Goal: Task Accomplishment & Management: Use online tool/utility

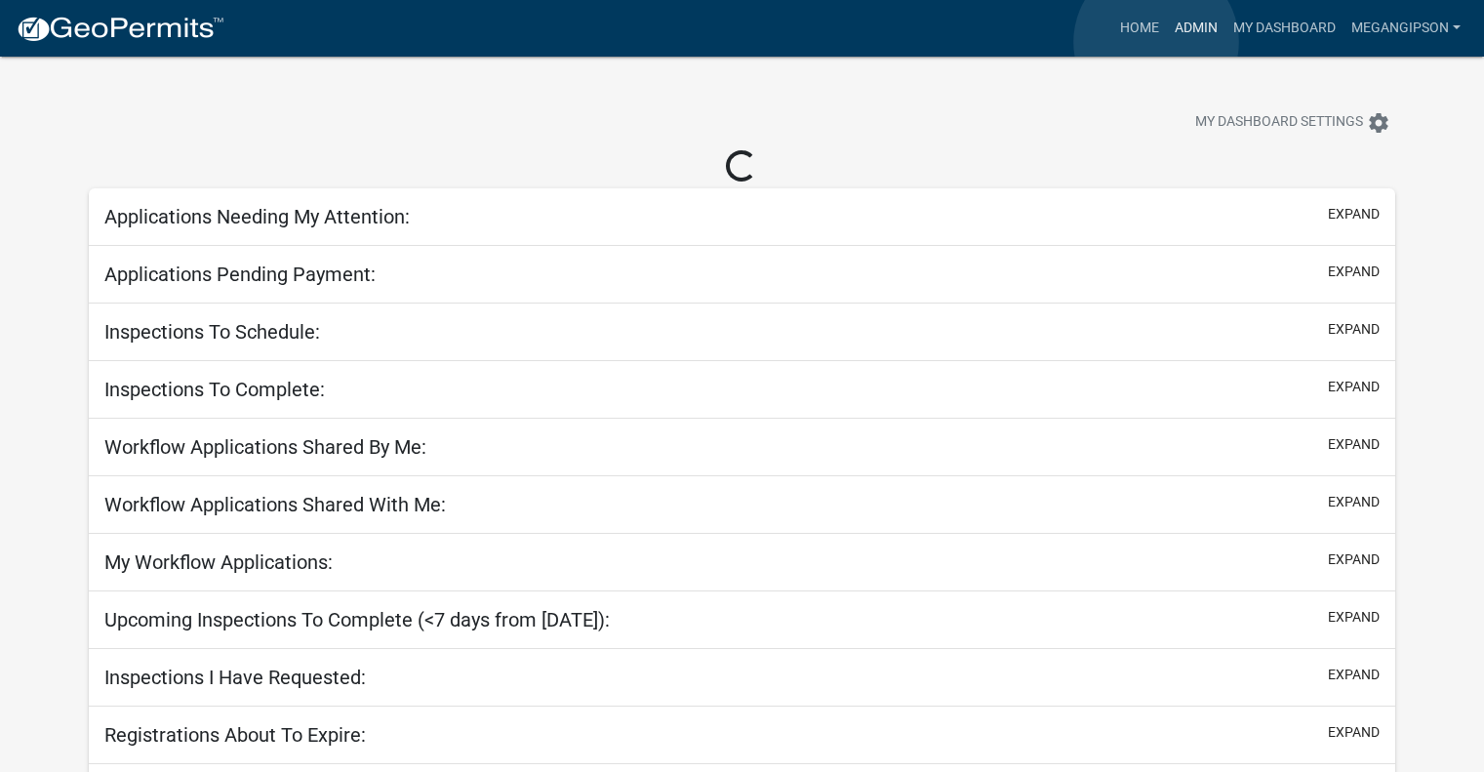
click at [1167, 42] on link "Admin" at bounding box center [1196, 28] width 59 height 37
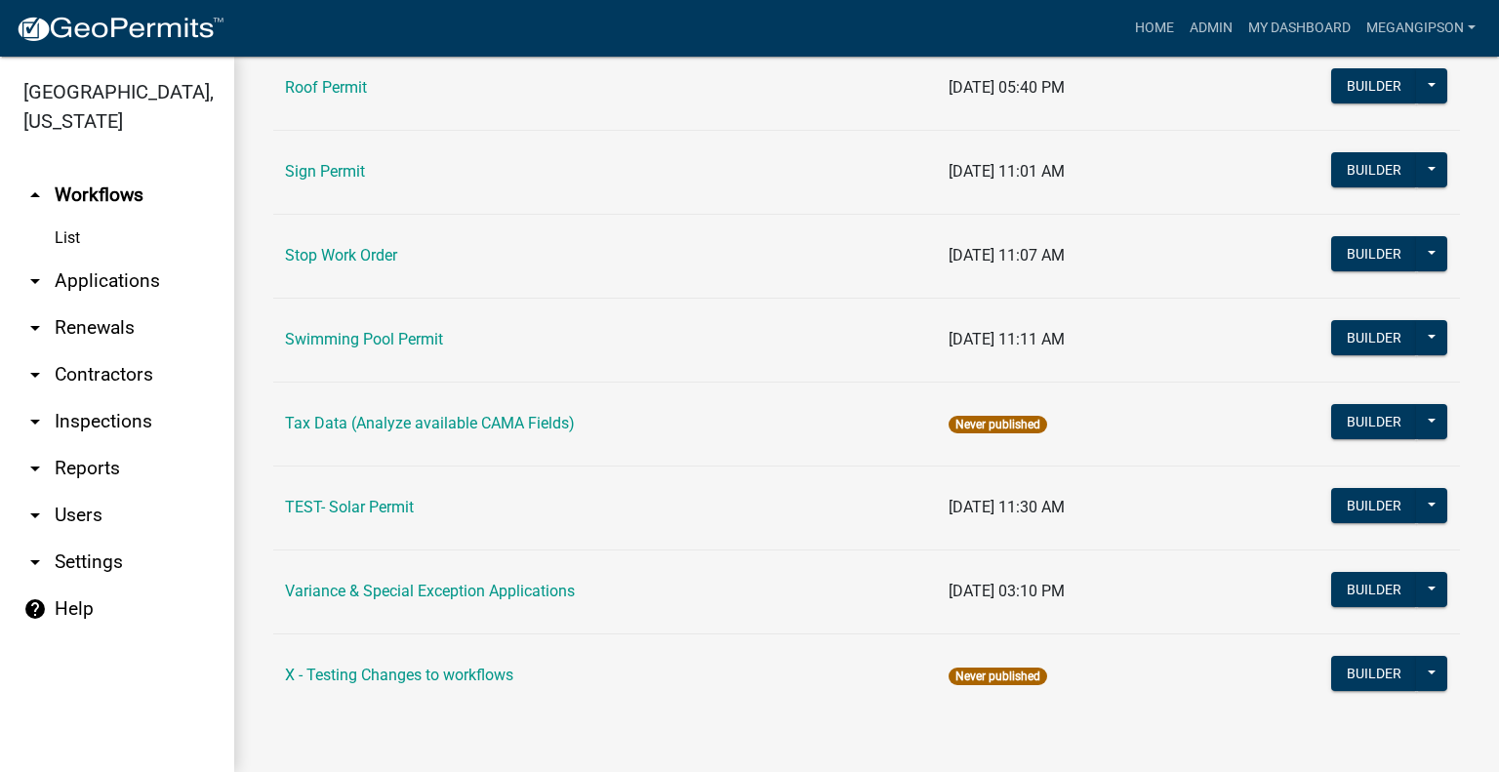
scroll to position [1757, 0]
click at [498, 582] on link "Variance & Special Exception Applications" at bounding box center [430, 591] width 290 height 19
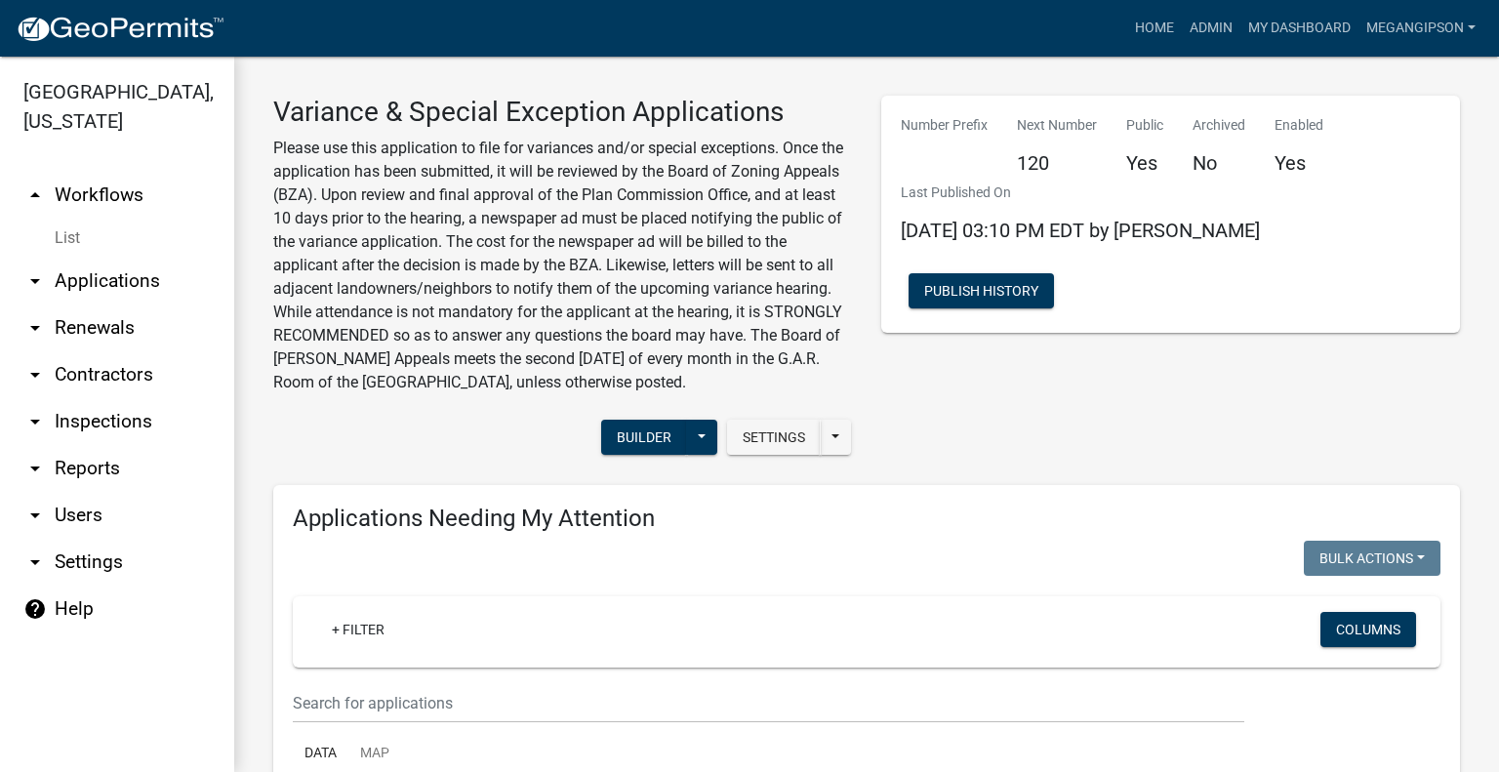
select select "3: 100"
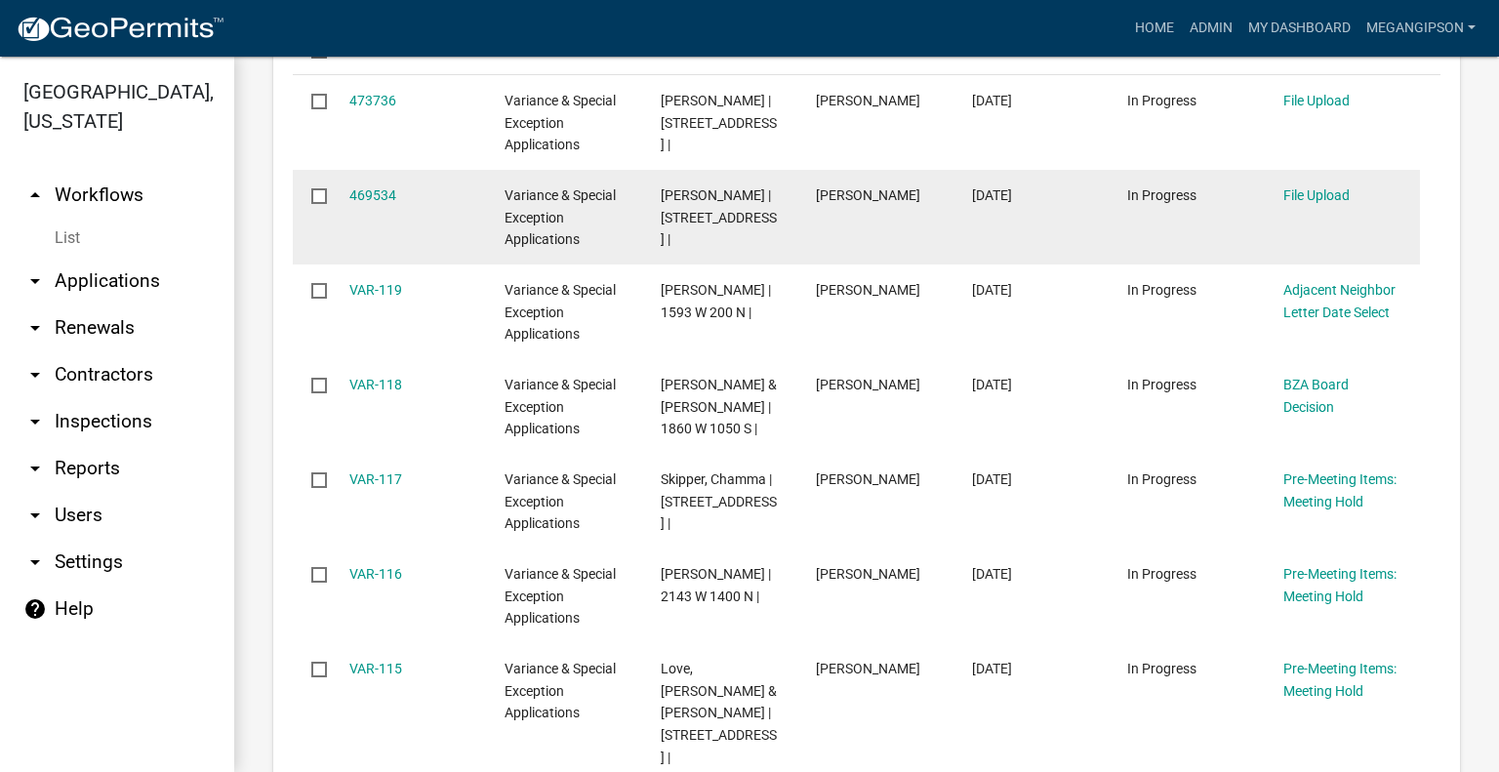
scroll to position [2830, 0]
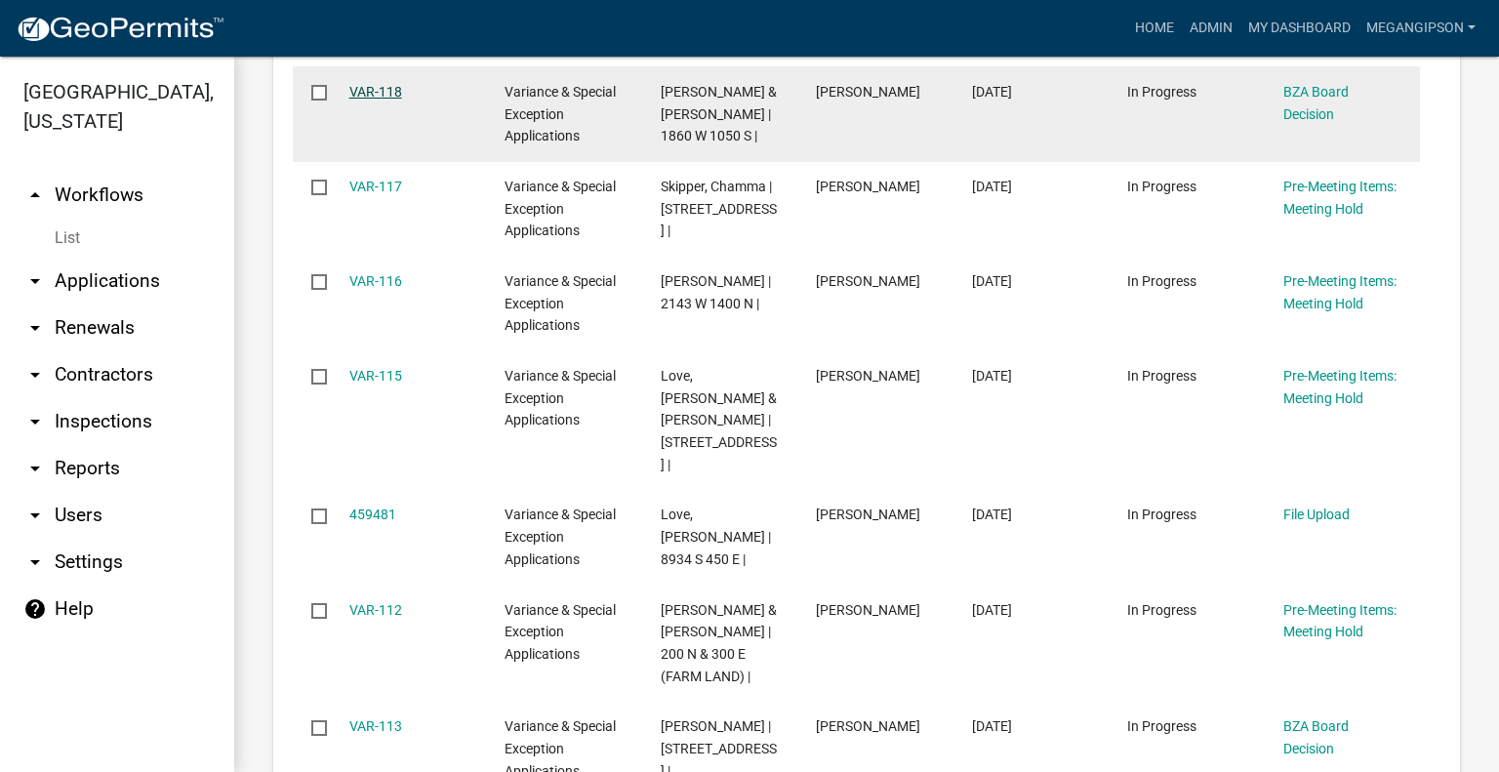
click at [376, 100] on link "VAR-118" at bounding box center [375, 92] width 53 height 16
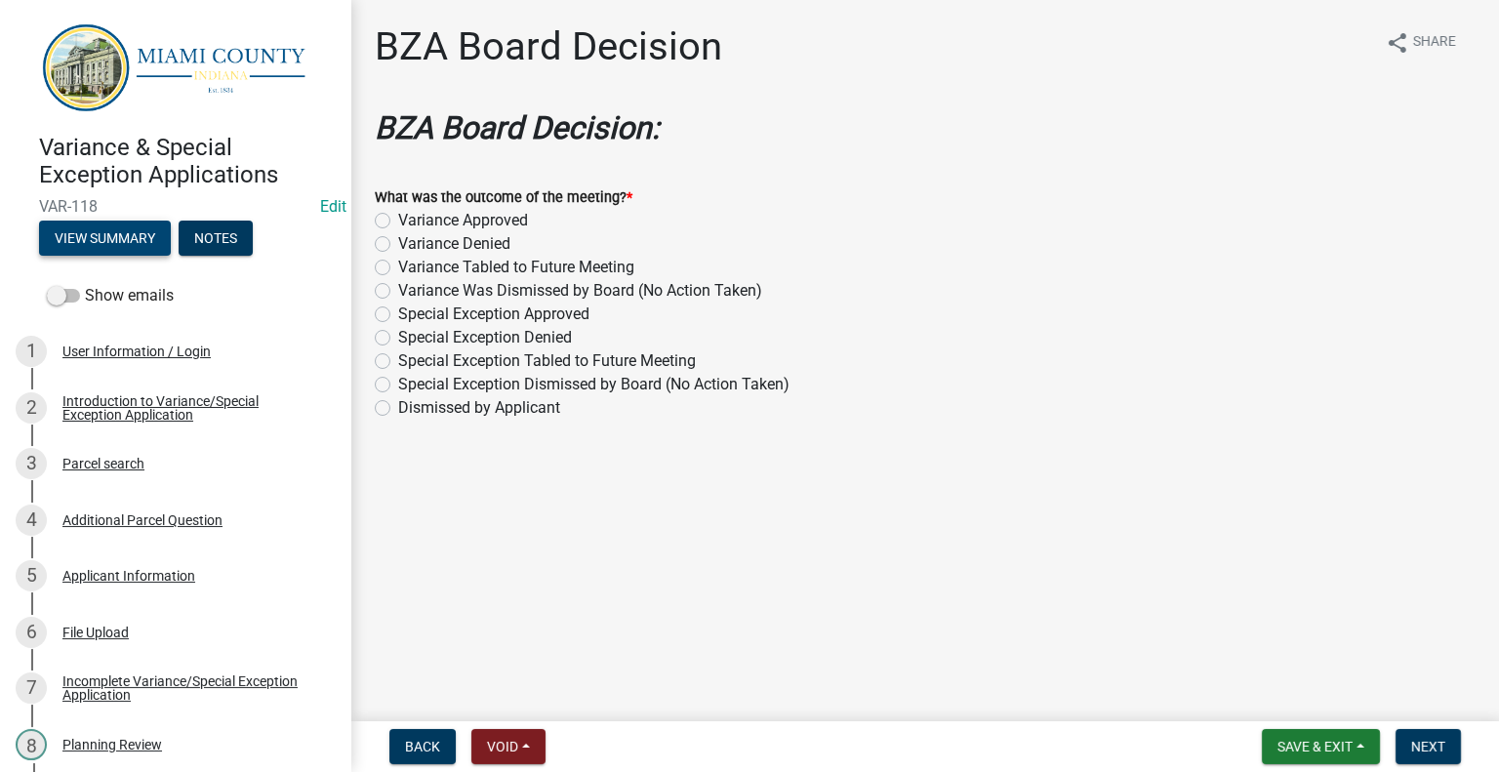
click at [147, 245] on button "View Summary" at bounding box center [105, 238] width 132 height 35
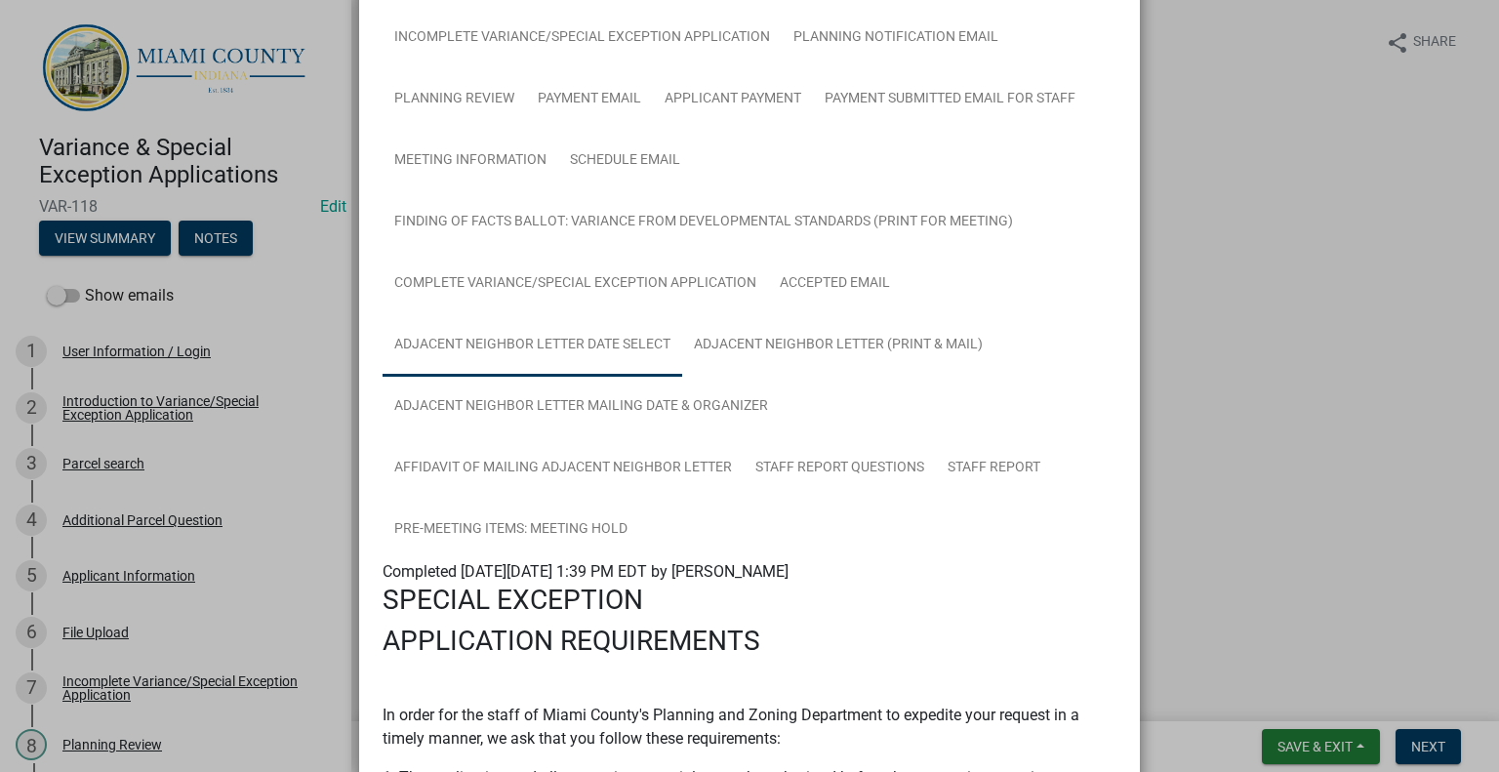
scroll to position [293, 0]
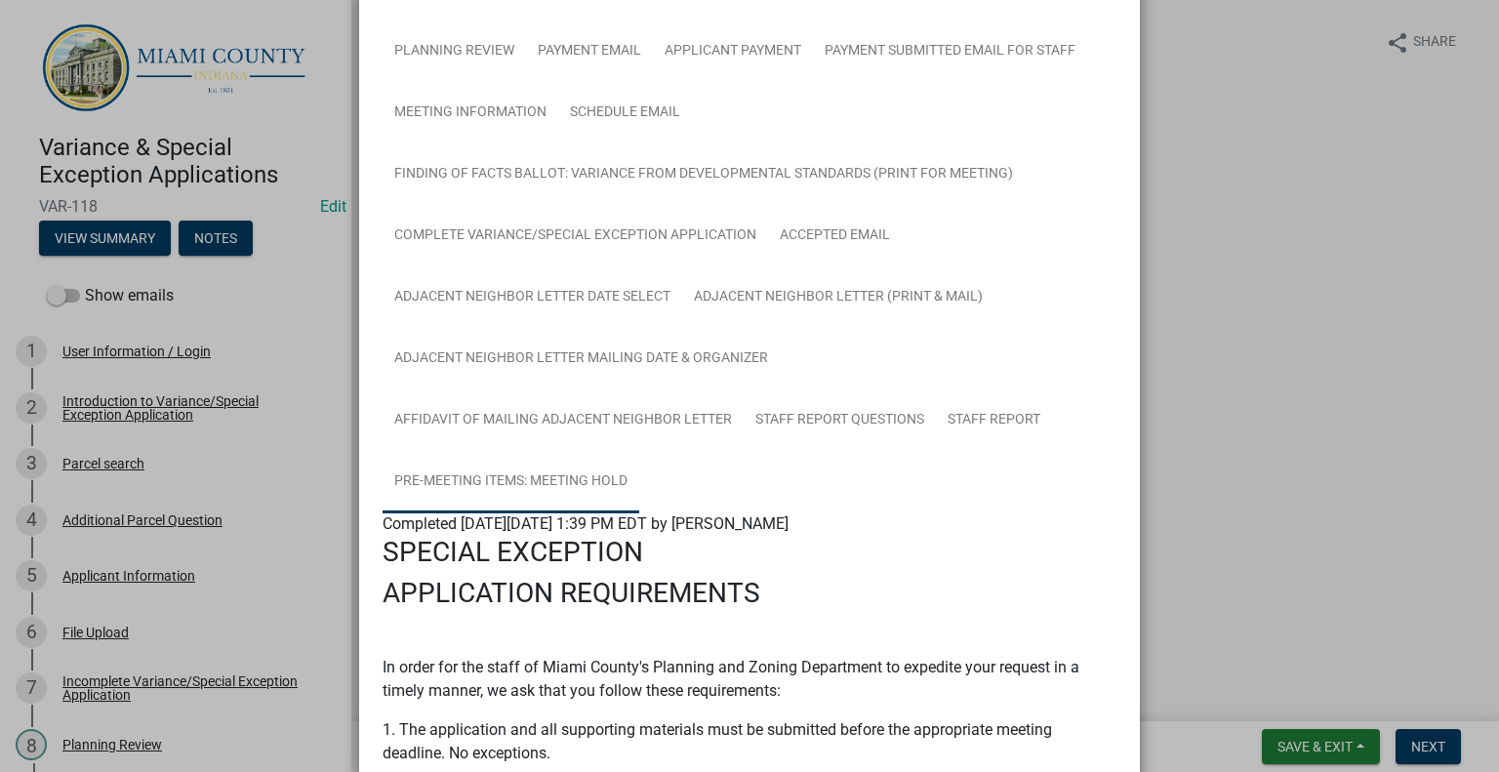
click at [639, 513] on link "Pre-Meeting Items: Meeting Hold" at bounding box center [511, 482] width 257 height 62
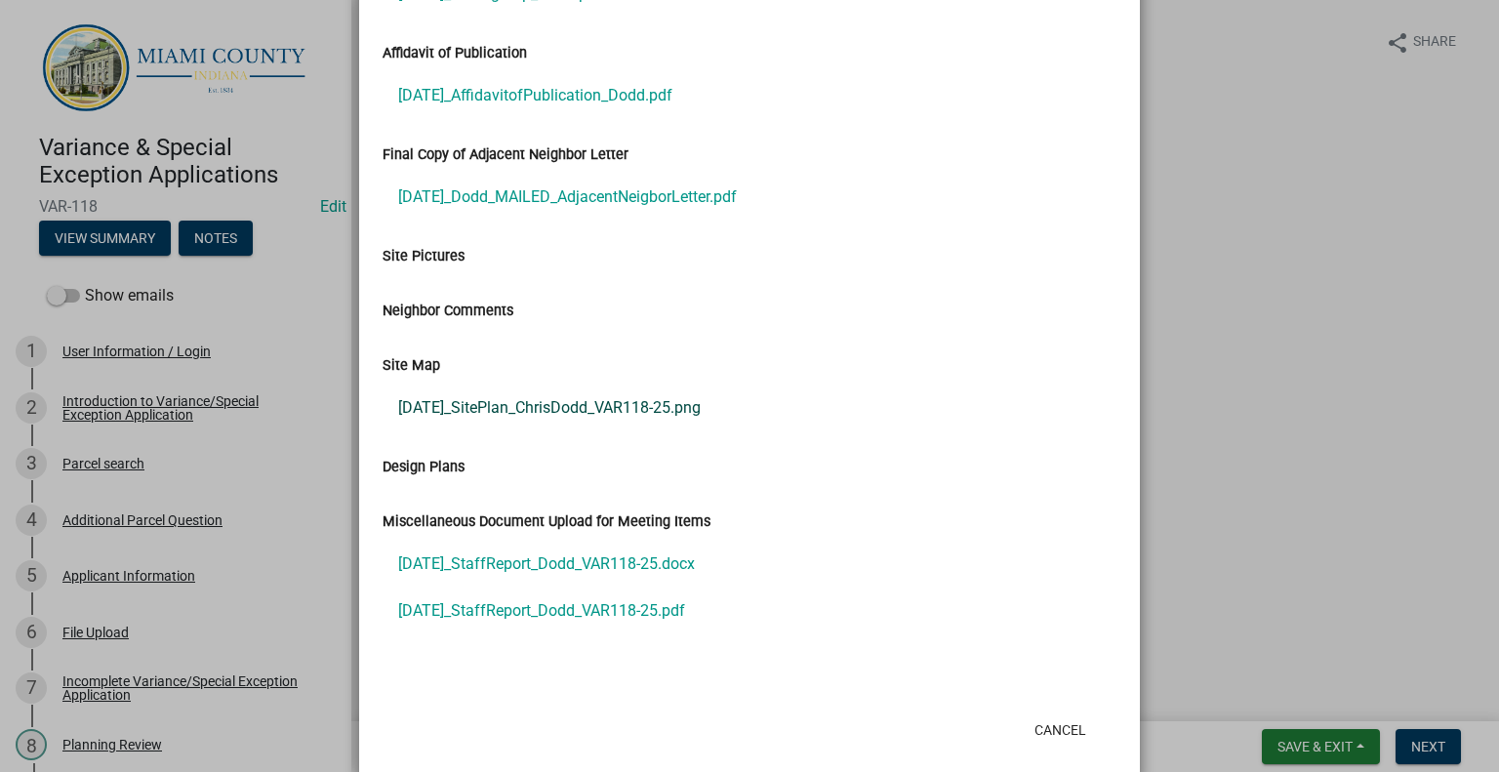
scroll to position [1073, 0]
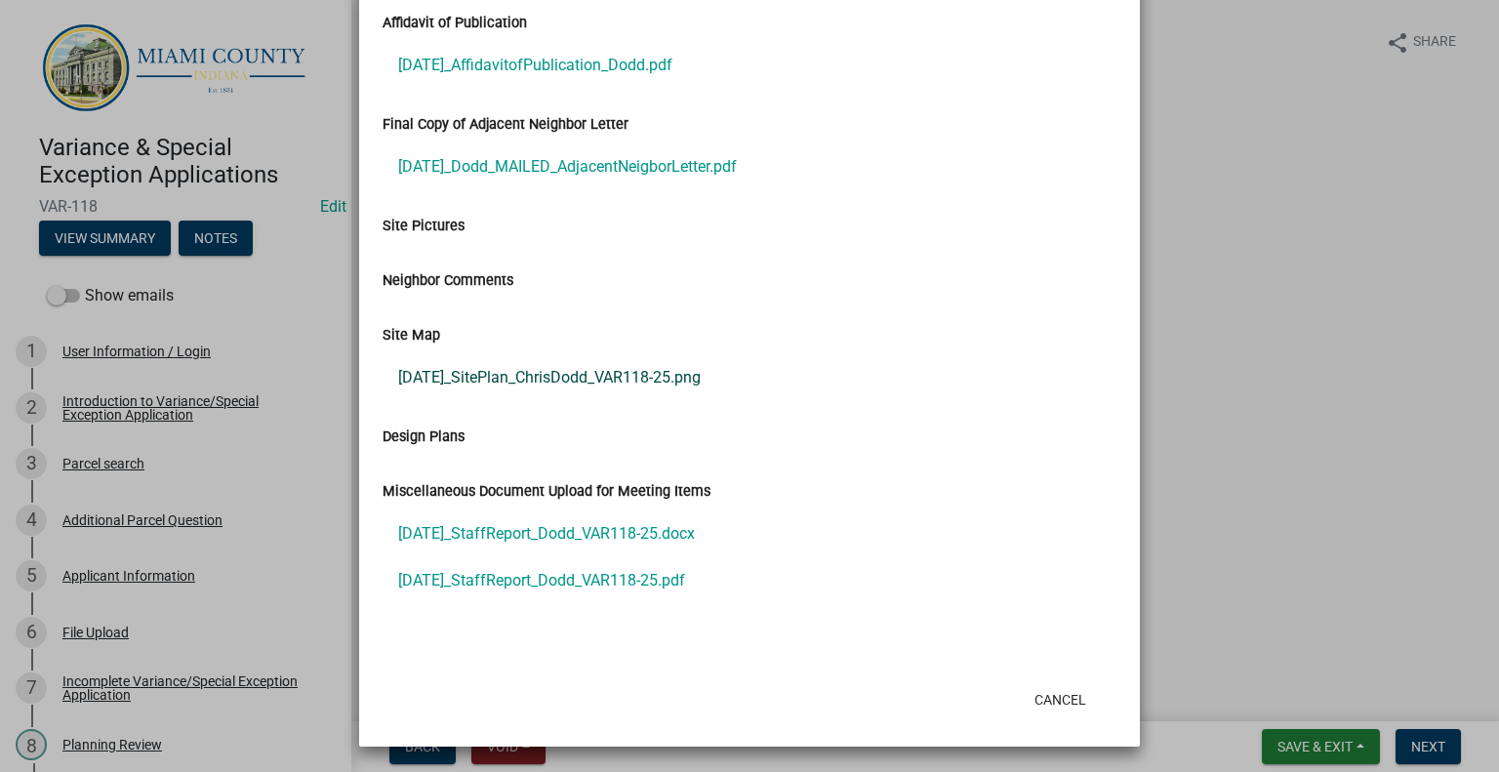
click at [656, 401] on link "[DATE]_SitePlan_ChrisDodd_VAR118-25.png" at bounding box center [750, 377] width 734 height 47
